Goal: Task Accomplishment & Management: Complete application form

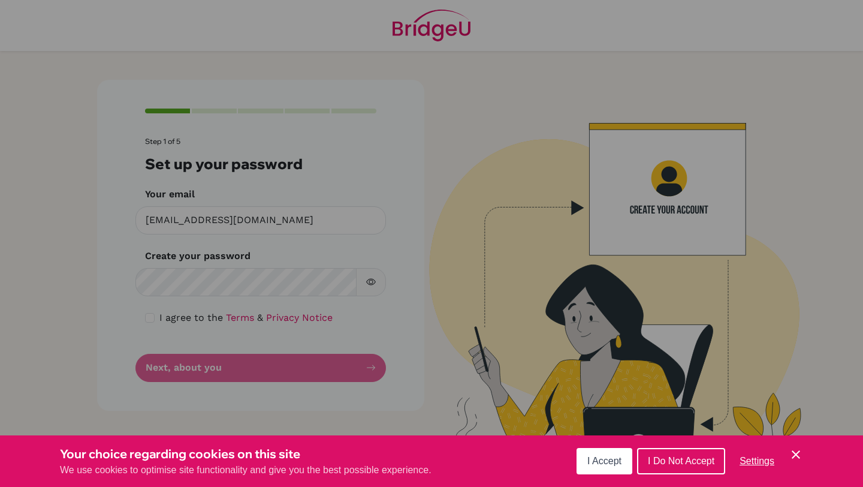
click at [622, 463] on button "I Accept" at bounding box center [605, 461] width 56 height 26
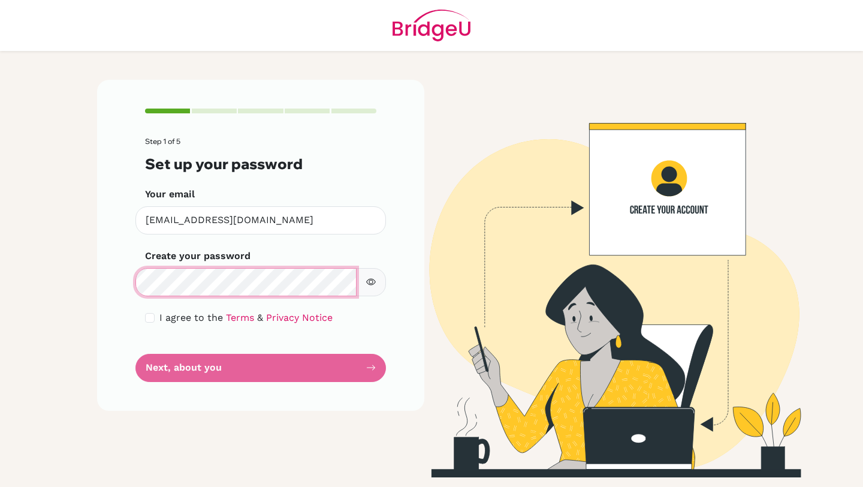
click at [22, 274] on main "Step 1 of 5 Set up your password Your email [EMAIL_ADDRESS][DOMAIN_NAME] Invali…" at bounding box center [431, 243] width 863 height 487
click at [376, 284] on button "button" at bounding box center [371, 282] width 30 height 28
click at [288, 372] on form "Step 1 of 5 Set up your password Your email [EMAIL_ADDRESS][DOMAIN_NAME] Invali…" at bounding box center [260, 259] width 231 height 244
click at [375, 367] on form "Step 1 of 5 Set up your password Your email [EMAIL_ADDRESS][DOMAIN_NAME] Invali…" at bounding box center [260, 259] width 231 height 244
click at [161, 327] on form "Step 1 of 5 Set up your password Your email [EMAIL_ADDRESS][DOMAIN_NAME] Invali…" at bounding box center [260, 259] width 231 height 244
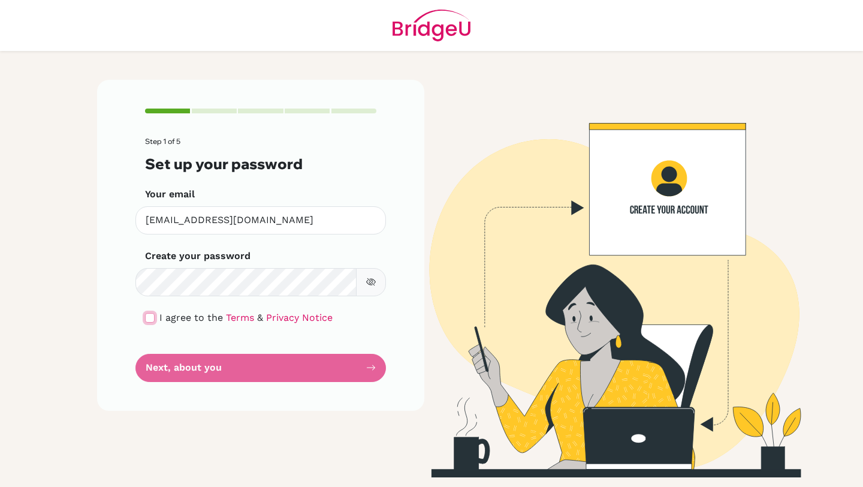
click at [150, 315] on input "checkbox" at bounding box center [150, 318] width 10 height 10
checkbox input "true"
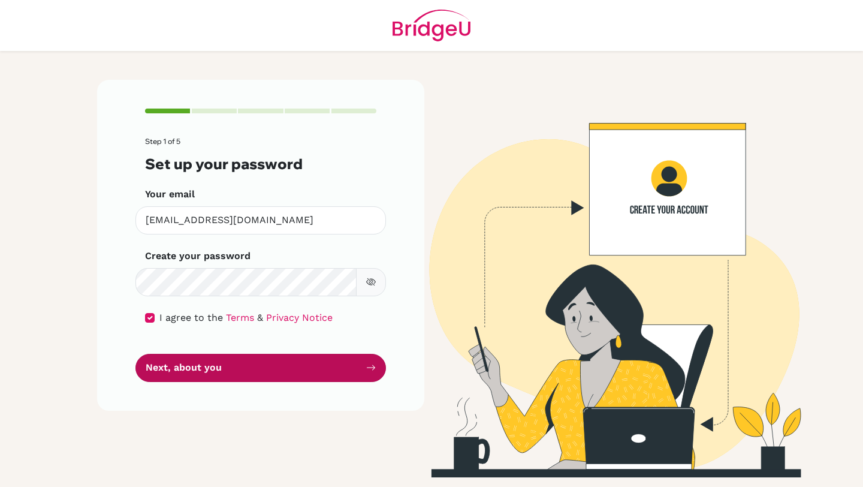
click at [246, 367] on button "Next, about you" at bounding box center [260, 368] width 251 height 28
